Goal: Task Accomplishment & Management: Manage account settings

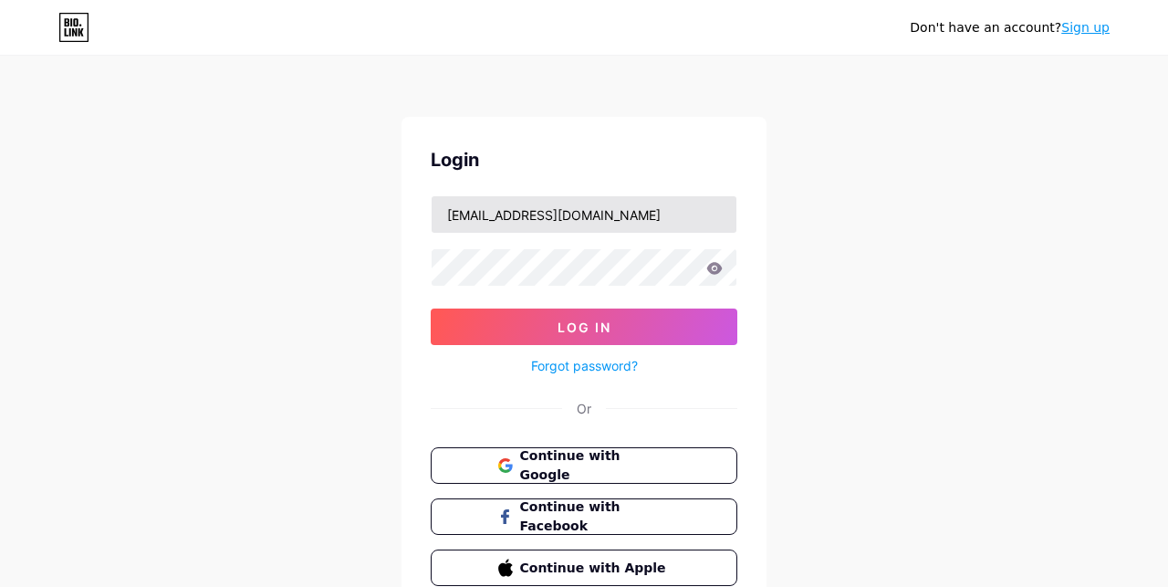
click at [611, 211] on input "[EMAIL_ADDRESS][DOMAIN_NAME]" at bounding box center [583, 214] width 305 height 36
type input "[EMAIL_ADDRESS][DOMAIN_NAME]"
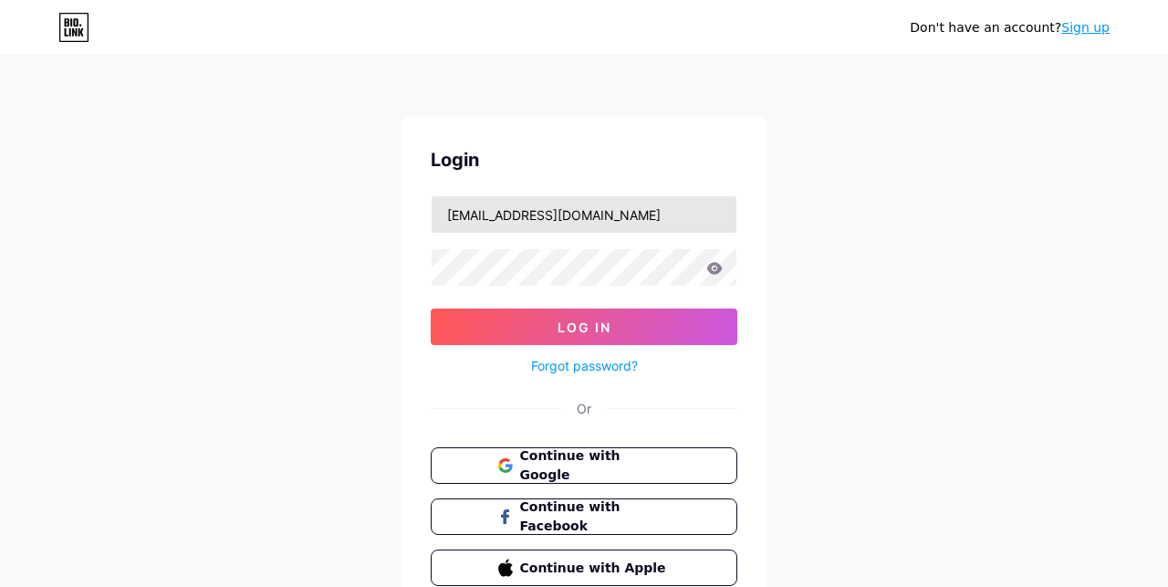
click at [611, 211] on input "[EMAIL_ADDRESS][DOMAIN_NAME]" at bounding box center [583, 214] width 305 height 36
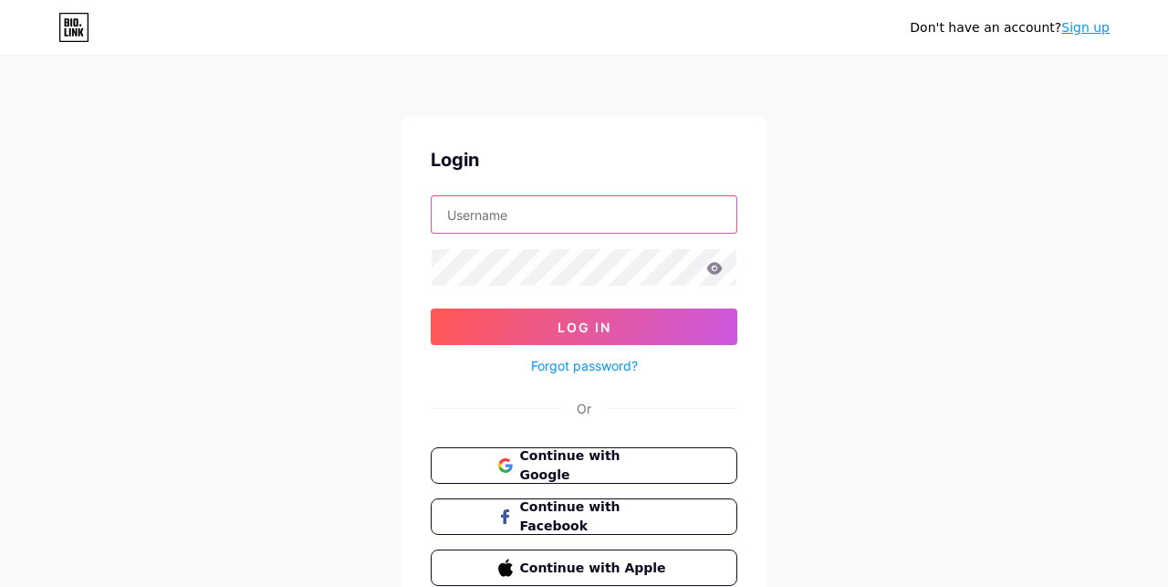
click at [553, 216] on input "text" at bounding box center [583, 214] width 305 height 36
type input "[EMAIL_ADDRESS][DOMAIN_NAME]"
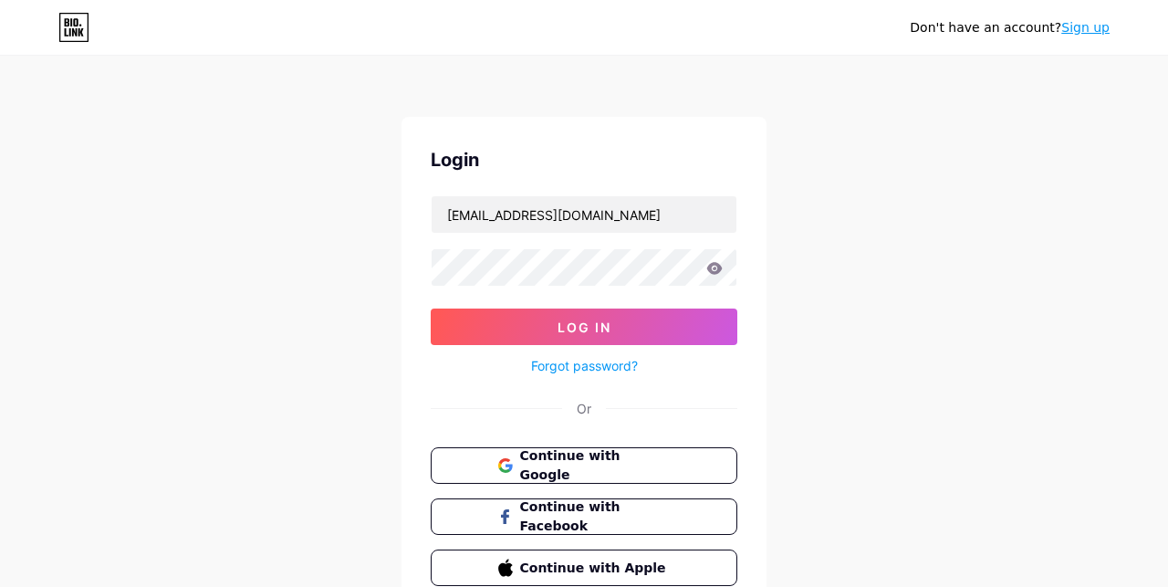
click at [756, 275] on div "Login [EMAIL_ADDRESS][DOMAIN_NAME] Log In Forgot password? Or Continue with Goo…" at bounding box center [583, 366] width 365 height 498
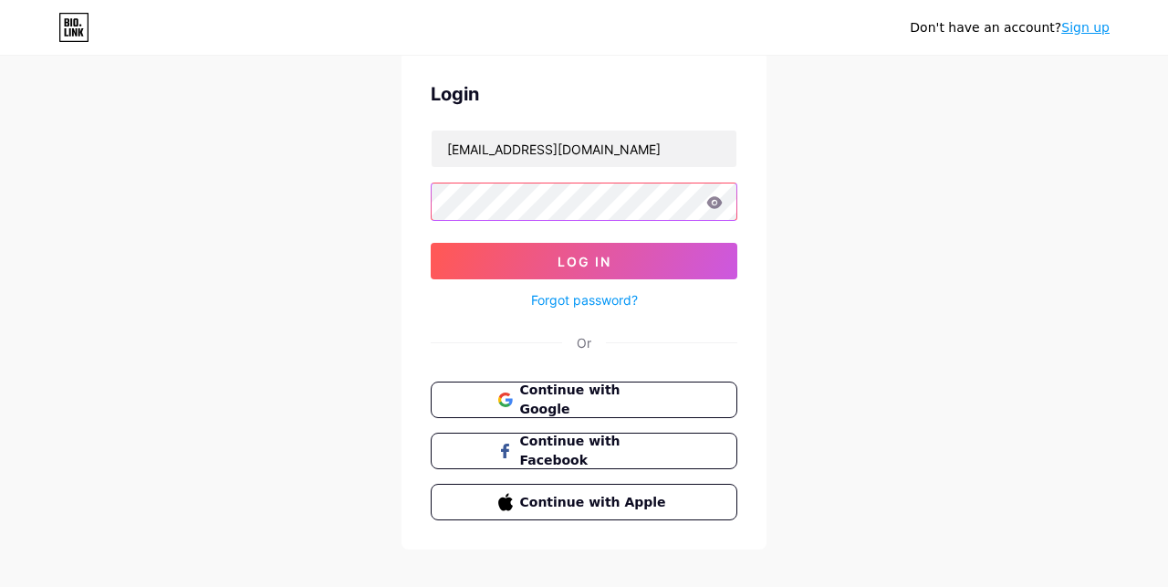
scroll to position [86, 0]
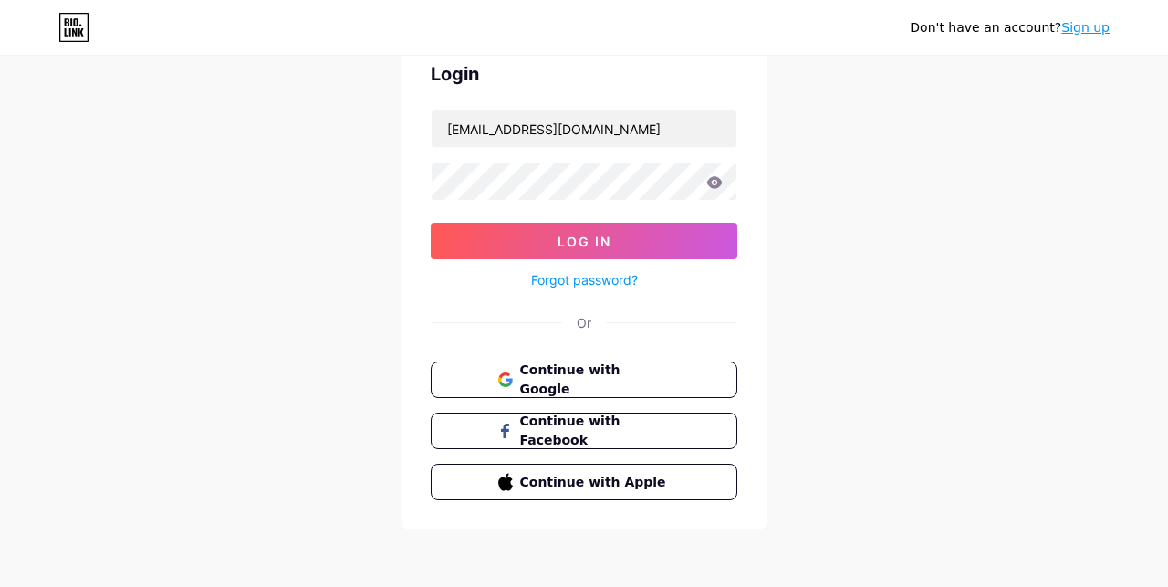
click at [801, 281] on div "Don't have an account? Sign up Login [EMAIL_ADDRESS][DOMAIN_NAME] Log In Forgot…" at bounding box center [584, 250] width 1168 height 673
click at [816, 274] on div "Don't have an account? Sign up Login [EMAIL_ADDRESS][DOMAIN_NAME] Log In Forgot…" at bounding box center [584, 250] width 1168 height 673
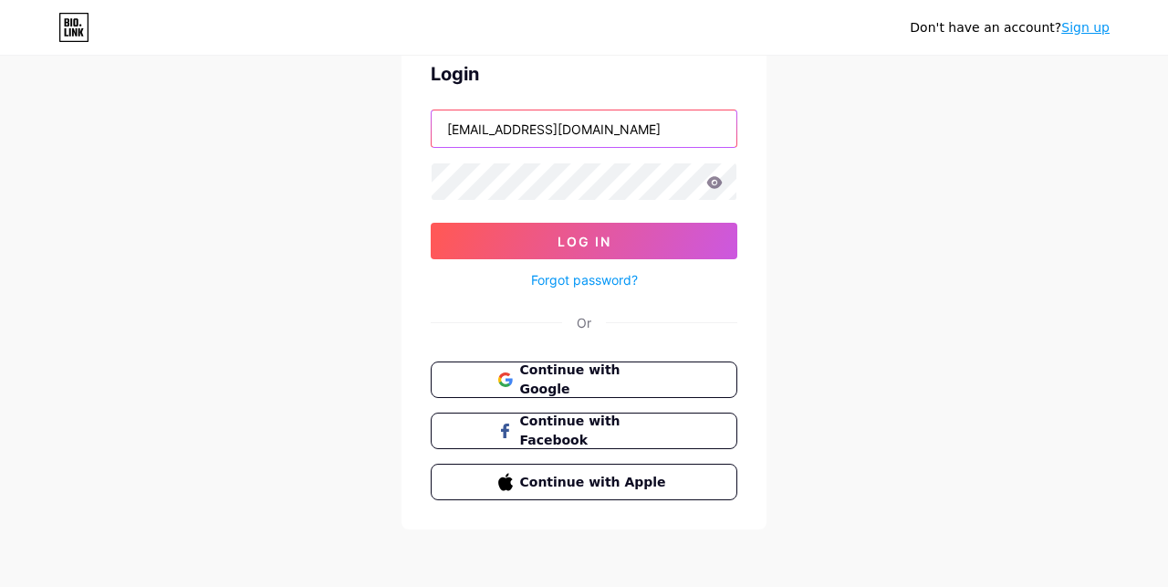
click at [624, 130] on input "[EMAIL_ADDRESS][DOMAIN_NAME]" at bounding box center [583, 128] width 305 height 36
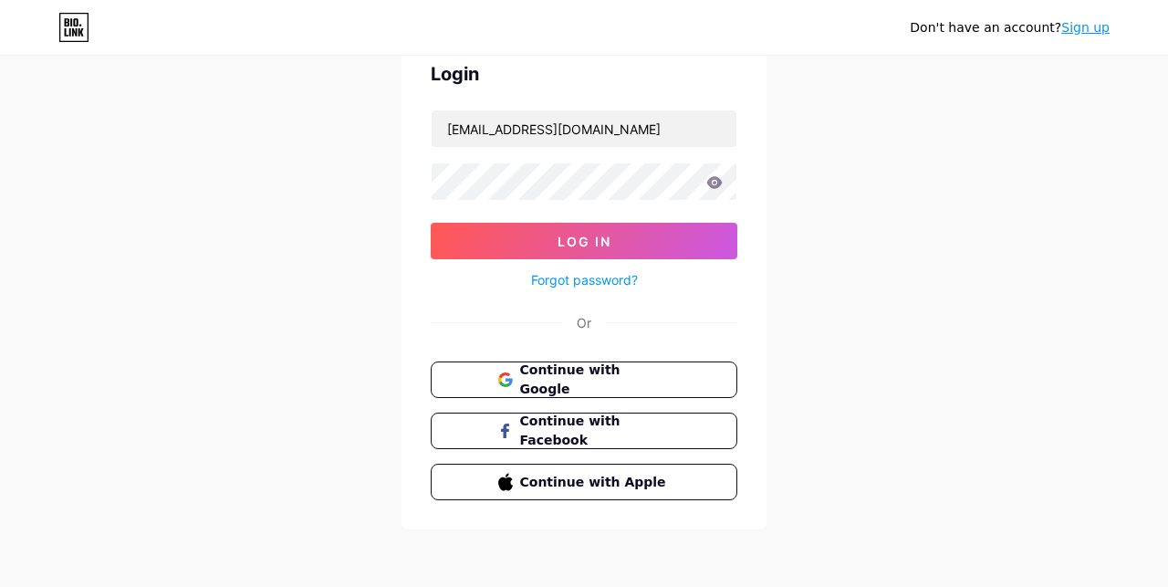
click at [757, 134] on div "Login [EMAIL_ADDRESS][DOMAIN_NAME] Log In Forgot password? Or Continue with Goo…" at bounding box center [583, 280] width 365 height 498
click at [879, 217] on div "Don't have an account? Sign up Login [EMAIL_ADDRESS][DOMAIN_NAME] Log In Forgot…" at bounding box center [584, 250] width 1168 height 673
